Goal: Find specific page/section: Find specific page/section

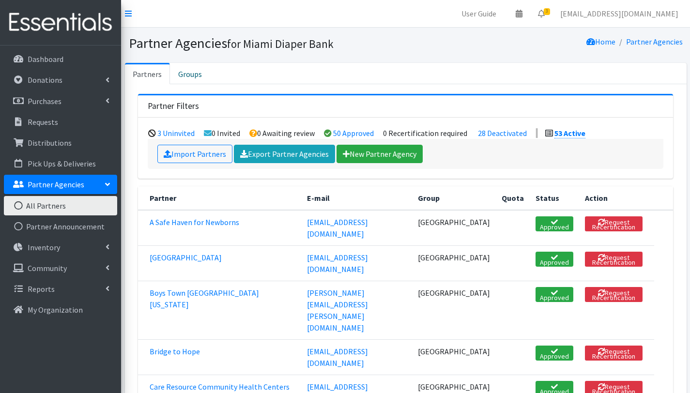
scroll to position [585, 0]
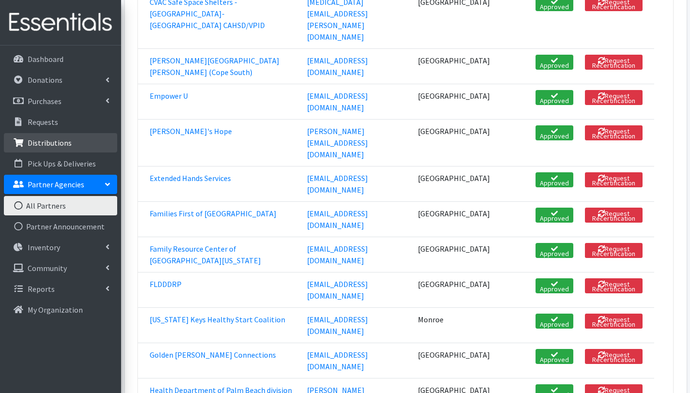
click at [45, 139] on p "Distributions" at bounding box center [50, 143] width 44 height 10
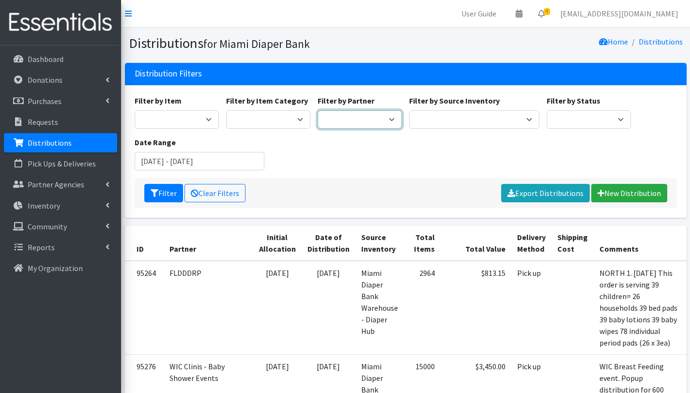
click at [377, 123] on select "A Safe Haven for Newborns Belafonte TACOLCY Center Boys Town South Florida Brid…" at bounding box center [359, 119] width 84 height 18
select select "2808"
click at [317, 110] on select "A Safe Haven for Newborns Belafonte TACOLCY Center Boys Town South Florida Brid…" at bounding box center [359, 119] width 84 height 18
click at [163, 194] on button "Filter" at bounding box center [163, 193] width 39 height 18
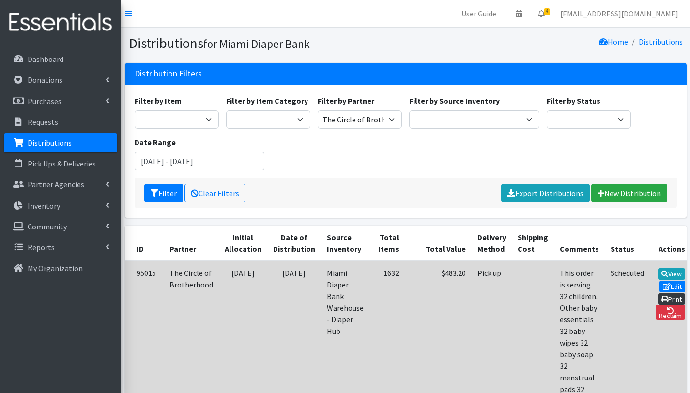
click at [663, 296] on link "Print" at bounding box center [672, 299] width 28 height 12
